Goal: Navigation & Orientation: Find specific page/section

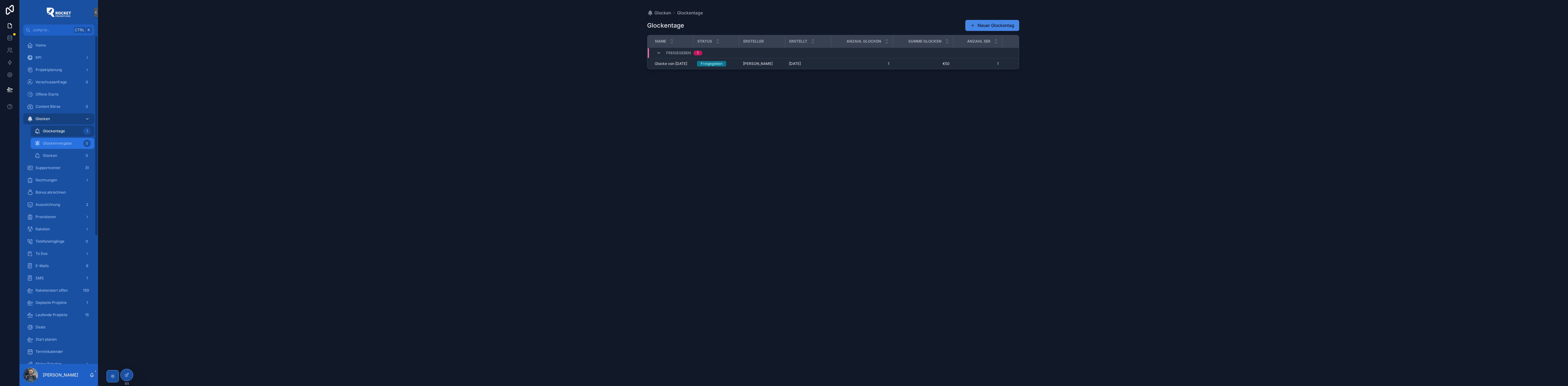
click at [89, 144] on div "0" at bounding box center [87, 143] width 7 height 7
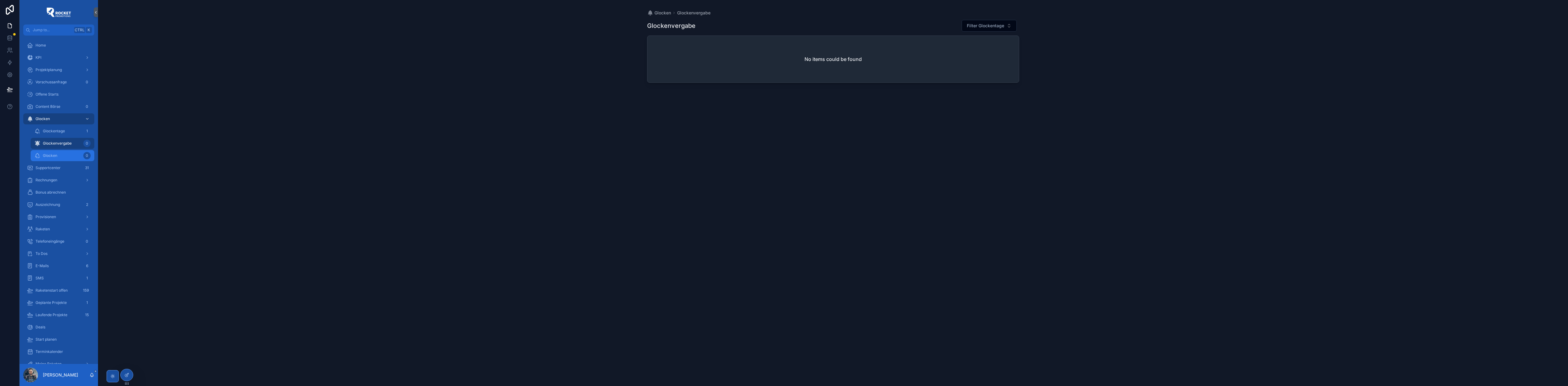
click at [79, 155] on div "Glocken 0" at bounding box center [62, 156] width 57 height 10
click at [70, 144] on span "Glockenvergabe" at bounding box center [57, 143] width 29 height 5
click at [72, 133] on div "Glockentage 1" at bounding box center [62, 131] width 57 height 10
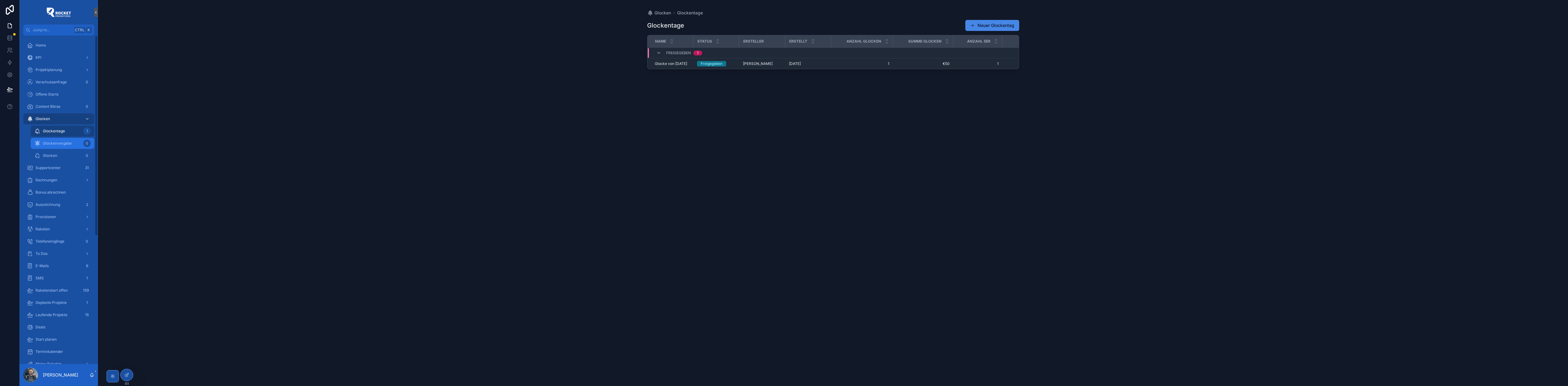
click at [68, 140] on div "Glockenvergabe 0" at bounding box center [62, 143] width 57 height 10
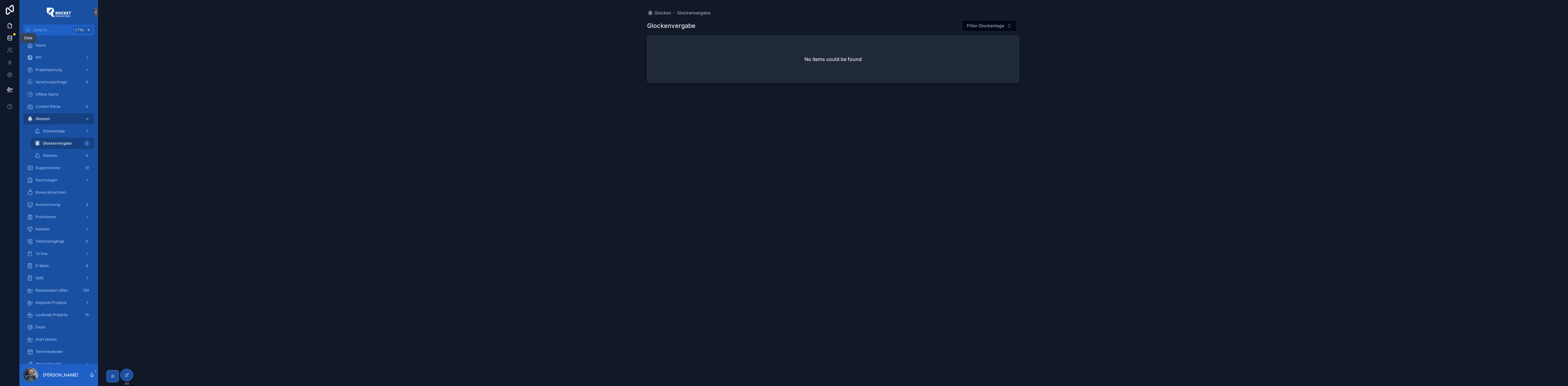
click at [10, 39] on icon at bounding box center [10, 38] width 6 height 6
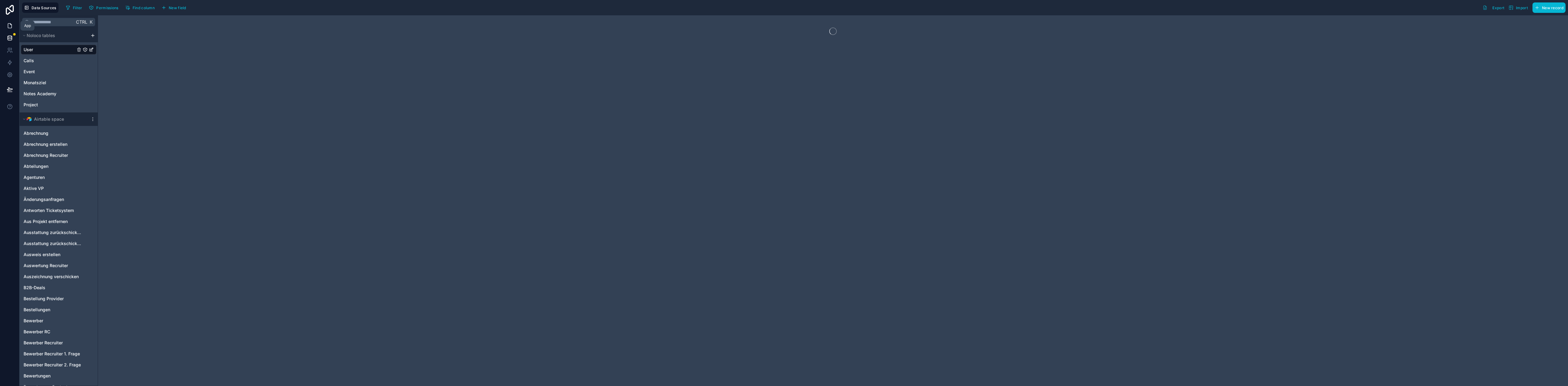
click at [12, 27] on icon at bounding box center [10, 26] width 6 height 6
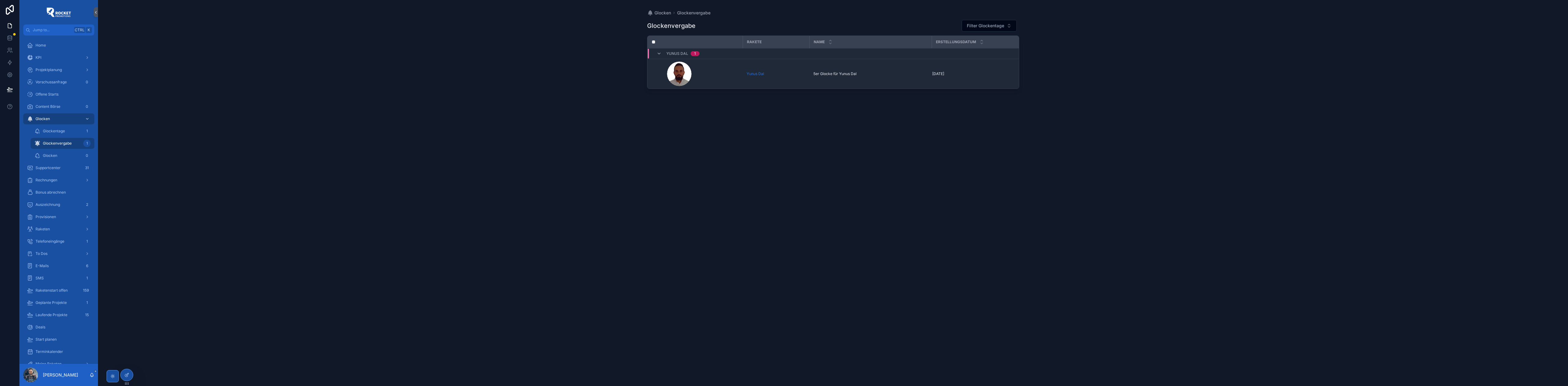
click at [522, 127] on div "Glocken Glockenvergabe Glockenvergabe Filter Glockentage Rakete Name Erstellung…" at bounding box center [833, 193] width 1470 height 386
click at [54, 249] on div "To Dos" at bounding box center [58, 254] width 64 height 10
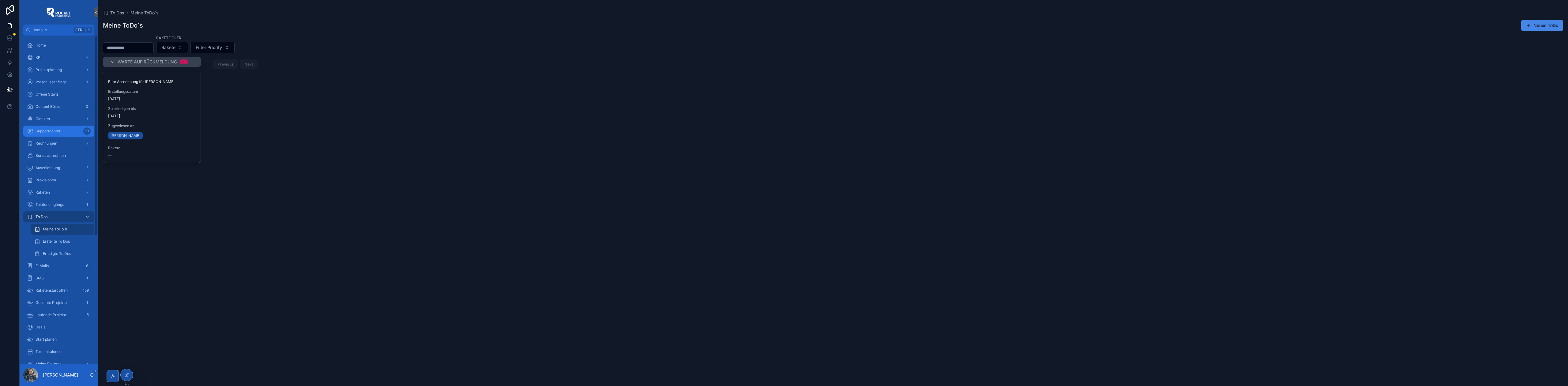
click at [63, 130] on div "Supportcenter 31" at bounding box center [58, 131] width 64 height 10
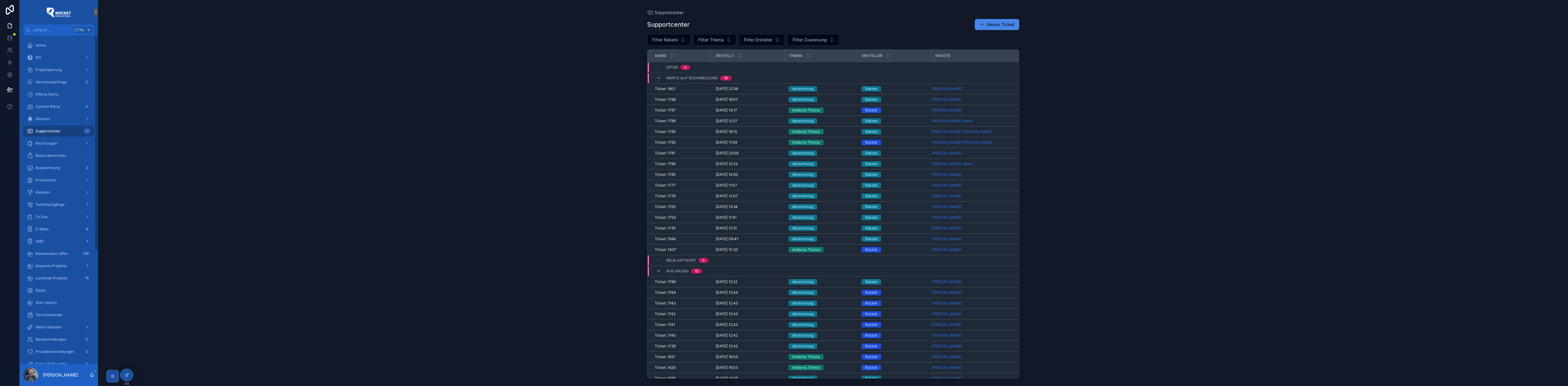
drag, startPoint x: 448, startPoint y: 64, endPoint x: 444, endPoint y: 69, distance: 6.4
click at [447, 65] on div "Supportcenter Supportcenter Neues Ticket Filter Rakete Filter Thema Filter Erst…" at bounding box center [833, 193] width 1470 height 386
click at [474, 147] on div "Supportcenter Supportcenter Neues Ticket Filter Rakete Filter Thema Filter Erst…" at bounding box center [833, 193] width 1470 height 386
click at [58, 216] on div "To Dos" at bounding box center [58, 217] width 64 height 10
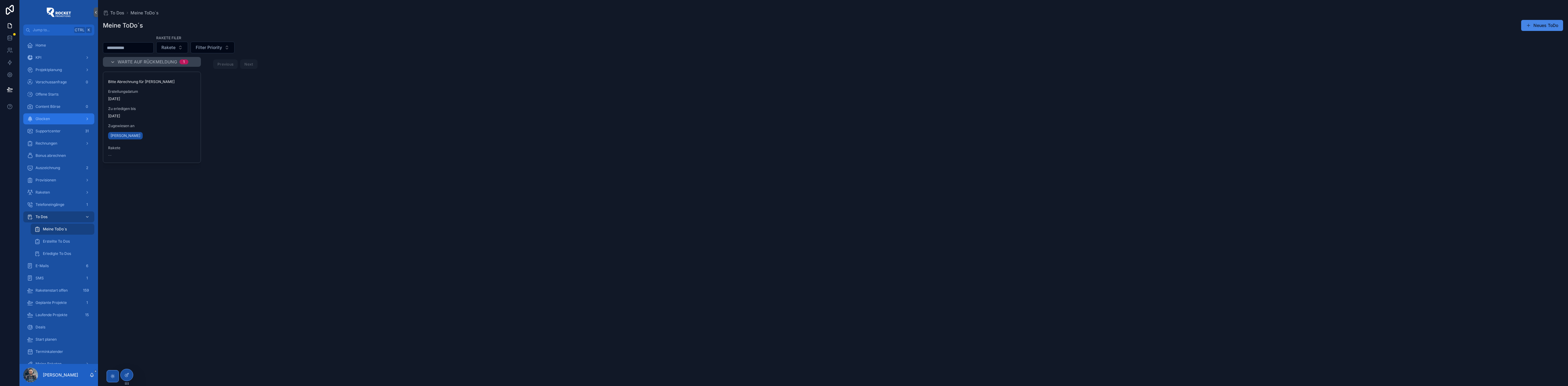
click at [61, 116] on div "Glocken" at bounding box center [58, 119] width 64 height 10
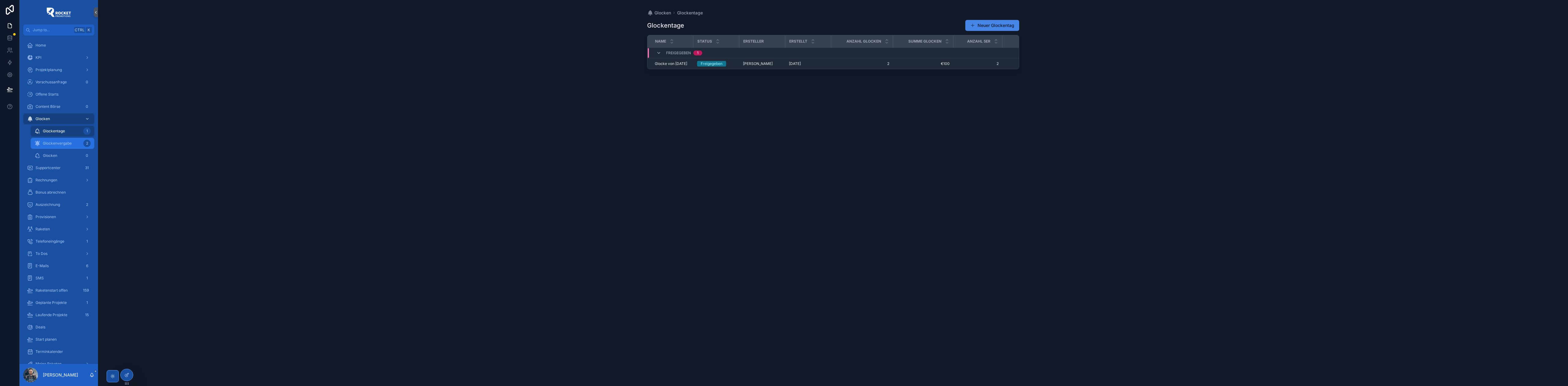
click at [55, 142] on span "Glockenvergabe" at bounding box center [57, 143] width 29 height 5
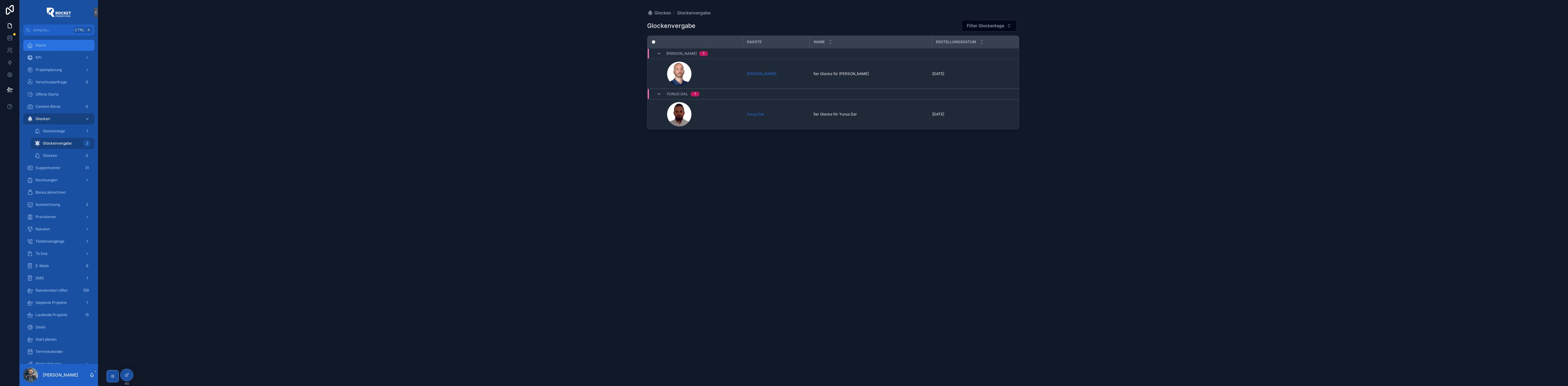
click at [54, 46] on div "Home" at bounding box center [58, 45] width 64 height 10
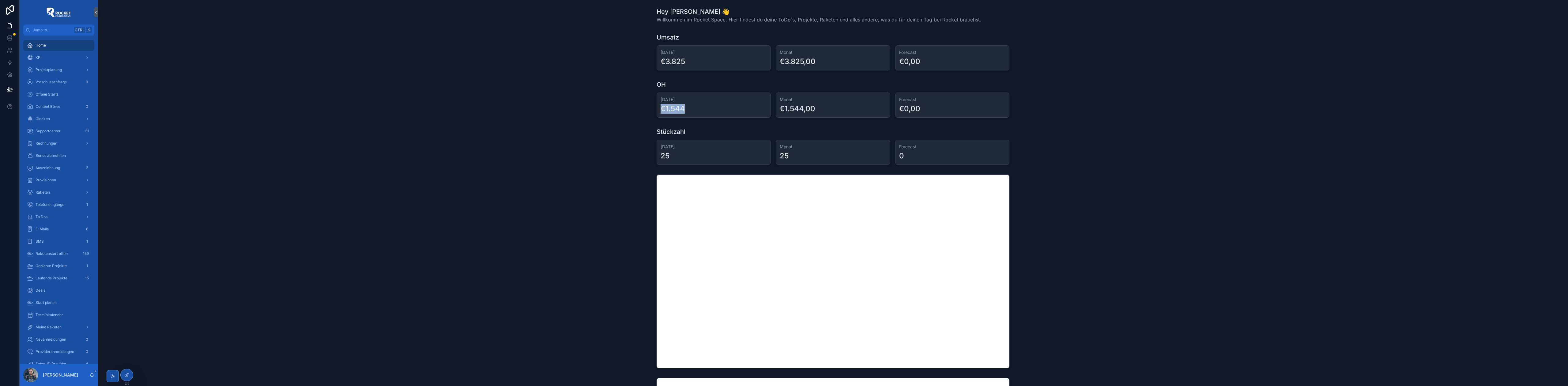
drag, startPoint x: 658, startPoint y: 108, endPoint x: 685, endPoint y: 109, distance: 27.0
click at [685, 109] on div "[DATE] €1.544" at bounding box center [714, 105] width 114 height 25
click at [699, 109] on div "€1.544" at bounding box center [713, 109] width 107 height 10
click at [773, 108] on div "[DATE] €1.544 Monat €1.544,00 Forecast €0,00" at bounding box center [833, 105] width 353 height 25
drag, startPoint x: 775, startPoint y: 107, endPoint x: 812, endPoint y: 110, distance: 37.1
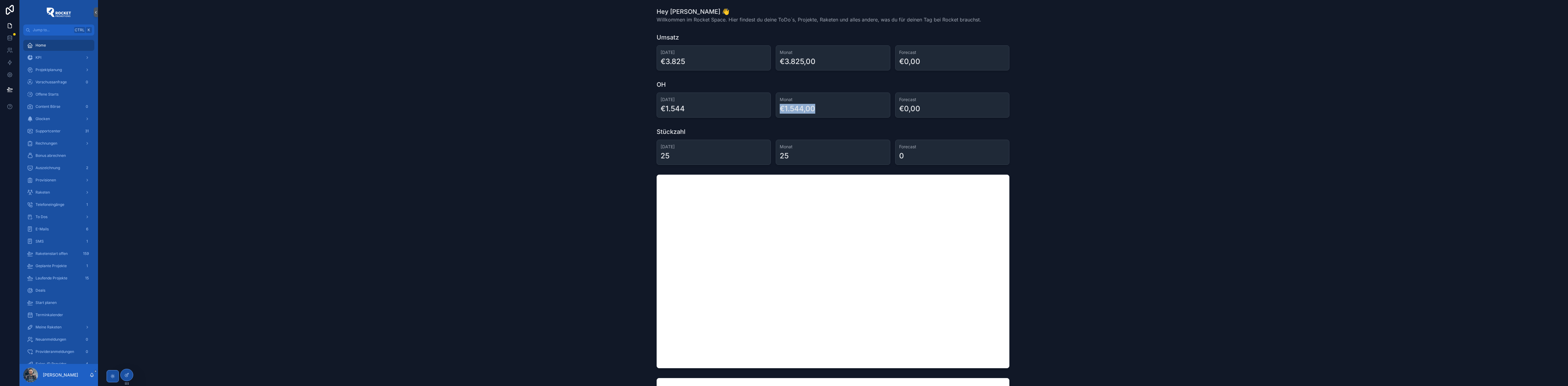
click at [812, 110] on div "Monat €1.544,00" at bounding box center [833, 105] width 114 height 25
click at [816, 109] on div "€1.544,00" at bounding box center [833, 109] width 107 height 10
drag, startPoint x: 898, startPoint y: 109, endPoint x: 920, endPoint y: 111, distance: 22.1
click at [920, 111] on div "€0,00" at bounding box center [952, 109] width 107 height 10
click at [841, 108] on div "€1.544,00" at bounding box center [833, 109] width 107 height 10
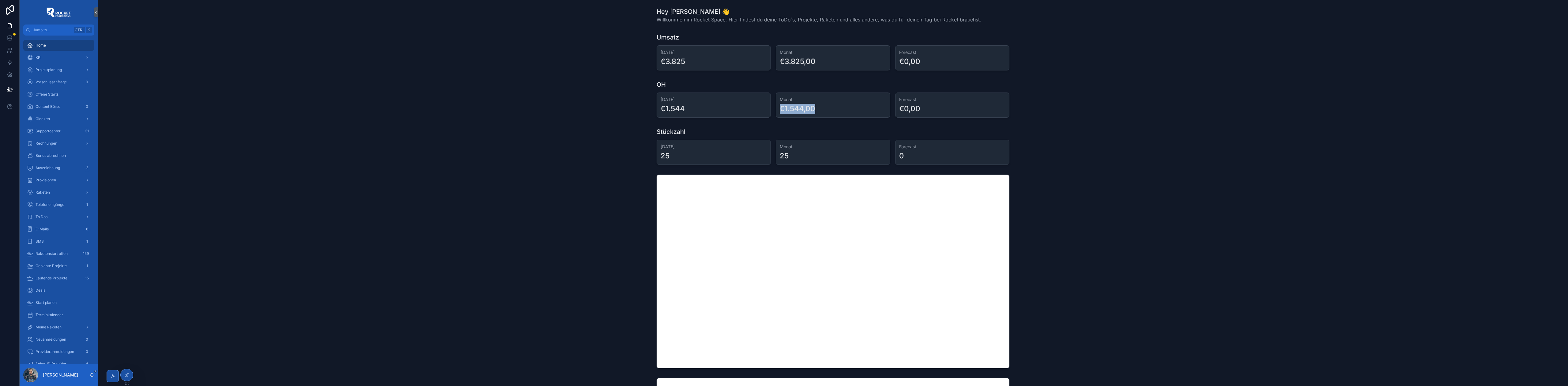
drag, startPoint x: 826, startPoint y: 107, endPoint x: 778, endPoint y: 108, distance: 48.0
click at [780, 108] on div "€1.544,00" at bounding box center [833, 109] width 107 height 10
click at [716, 110] on div "€1.544" at bounding box center [713, 109] width 107 height 10
drag, startPoint x: 701, startPoint y: 109, endPoint x: 651, endPoint y: 109, distance: 50.0
click at [651, 109] on div "OH [DATE] €1.544 Monat €1.544,00 Forecast €0,00" at bounding box center [833, 99] width 1460 height 42
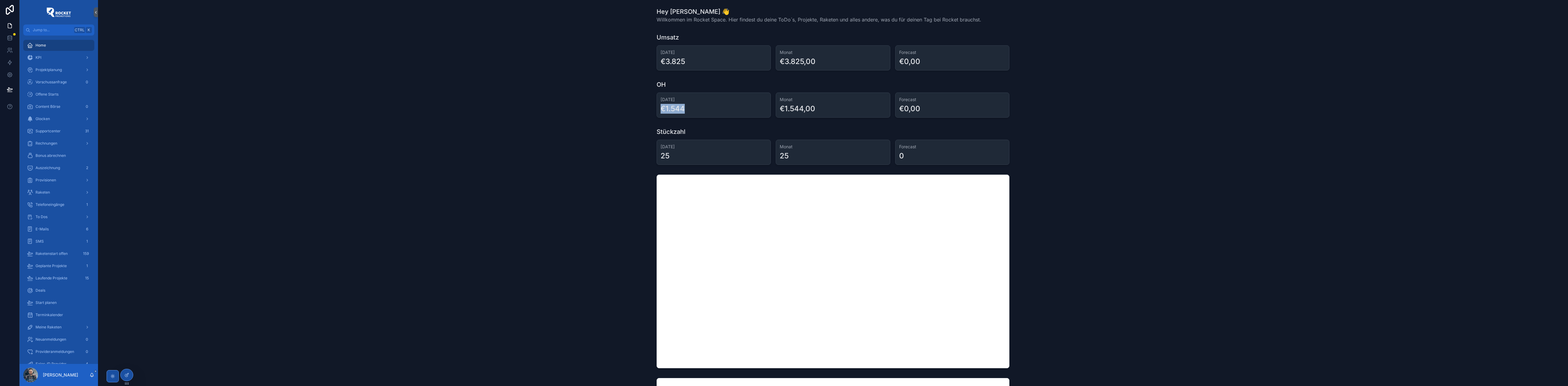
click at [610, 109] on div "OH [DATE] €1.544 Monat €1.544,00 Forecast €0,00" at bounding box center [833, 99] width 1460 height 42
